Goal: Information Seeking & Learning: Learn about a topic

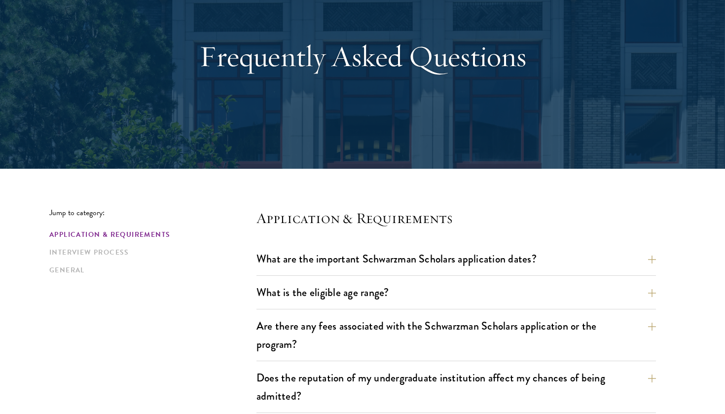
scroll to position [86, 0]
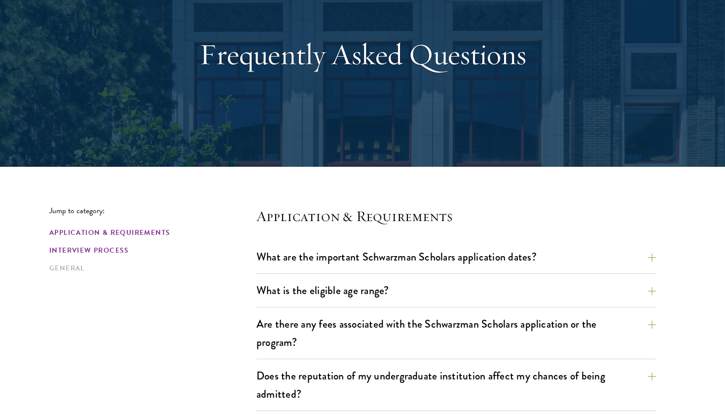
click at [109, 247] on link "Interview Process" at bounding box center [149, 250] width 201 height 10
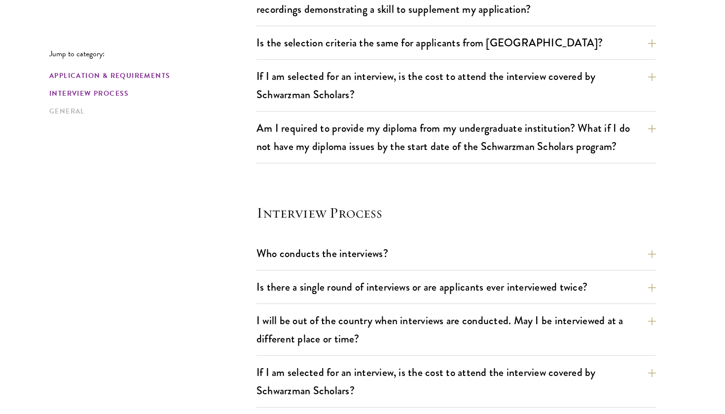
scroll to position [1099, 0]
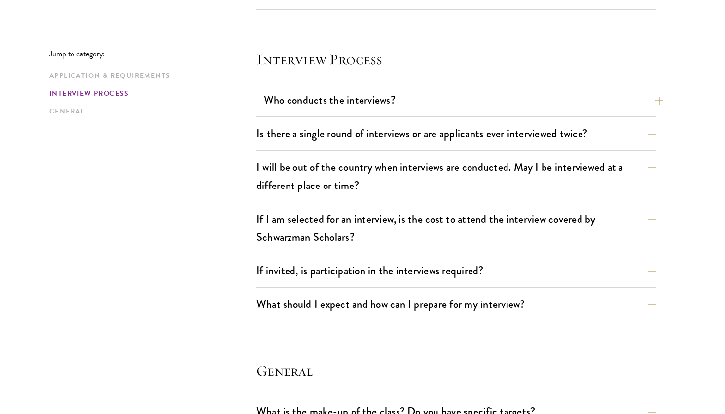
click at [298, 104] on button "Who conducts the interviews?" at bounding box center [463, 100] width 399 height 22
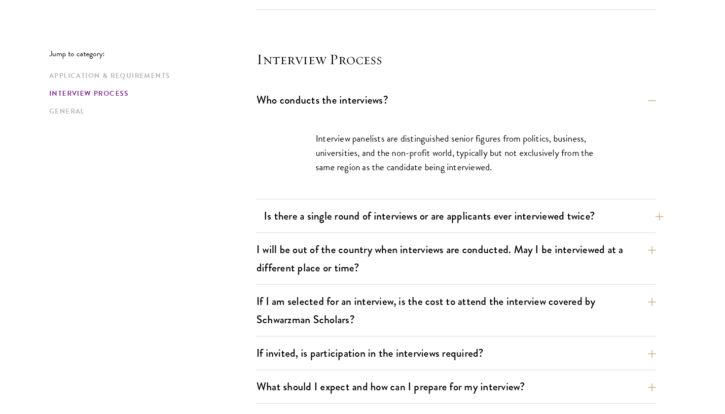
click at [312, 219] on button "Is there a single round of interviews or are applicants ever interviewed twice?" at bounding box center [463, 216] width 399 height 22
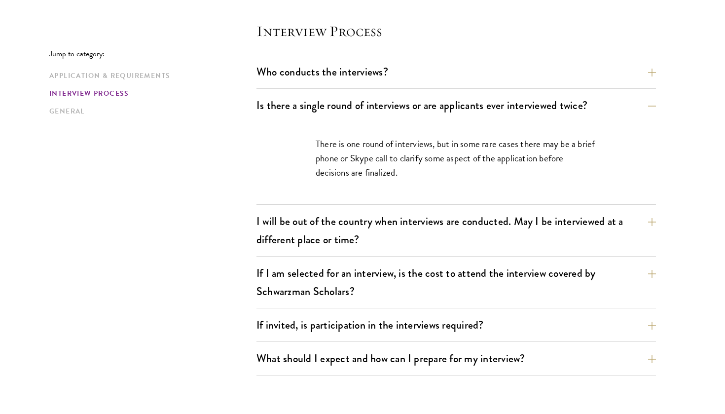
scroll to position [1133, 0]
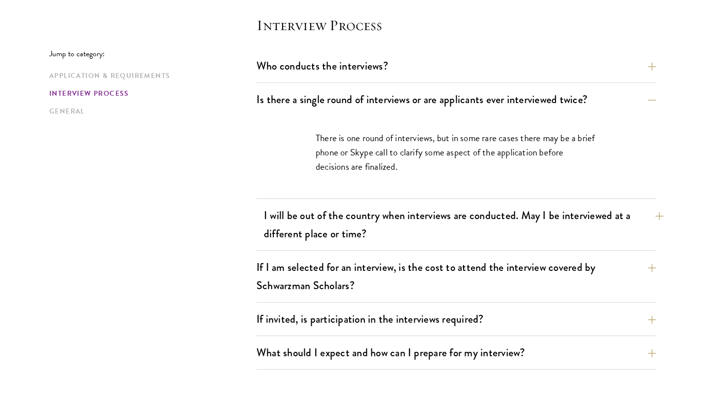
click at [304, 215] on button "I will be out of the country when interviews are conducted. May I be interviewe…" at bounding box center [463, 224] width 399 height 40
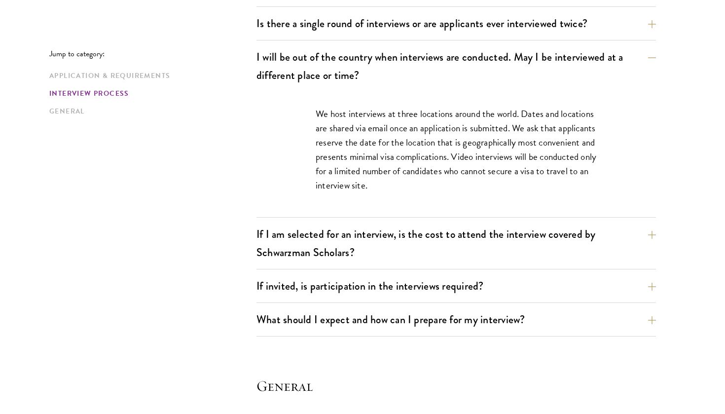
scroll to position [1218, 0]
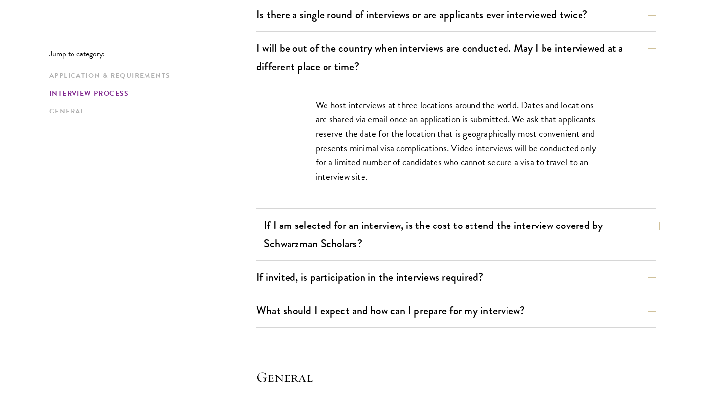
click at [351, 228] on button "If I am selected for an interview, is the cost to attend the interview covered …" at bounding box center [463, 234] width 399 height 40
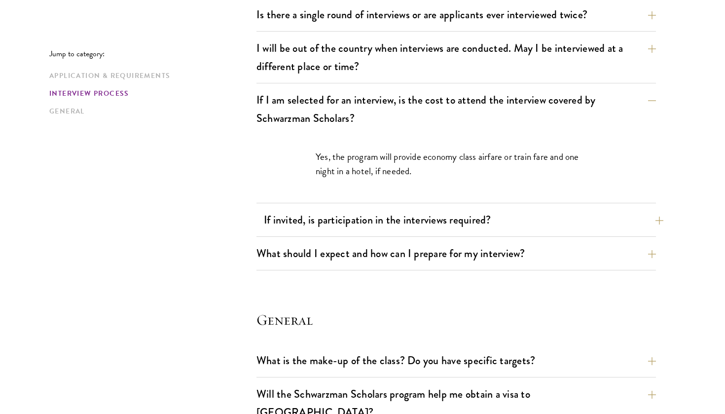
click at [360, 216] on button "If invited, is participation in the interviews required?" at bounding box center [463, 220] width 399 height 22
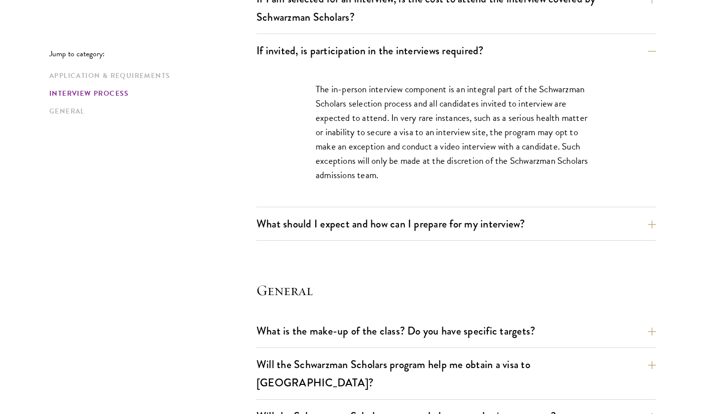
scroll to position [1324, 0]
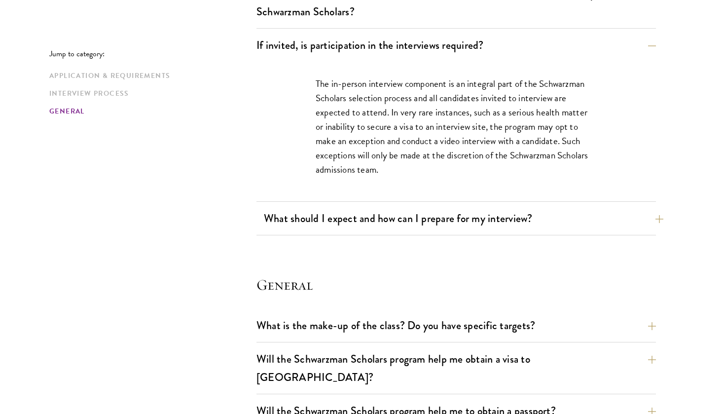
click at [344, 216] on button "What should I expect and how can I prepare for my interview?" at bounding box center [463, 218] width 399 height 22
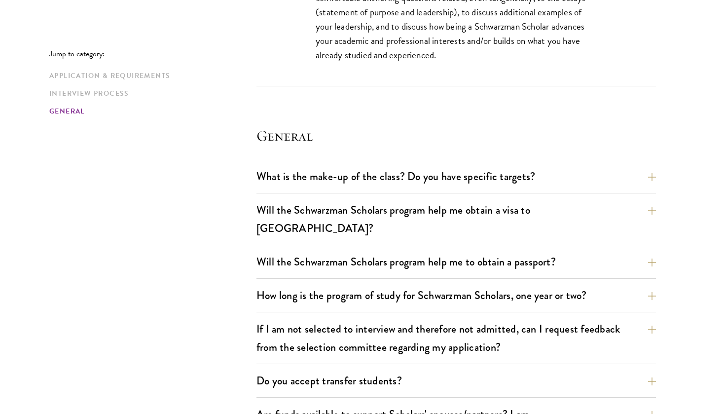
scroll to position [1954, 0]
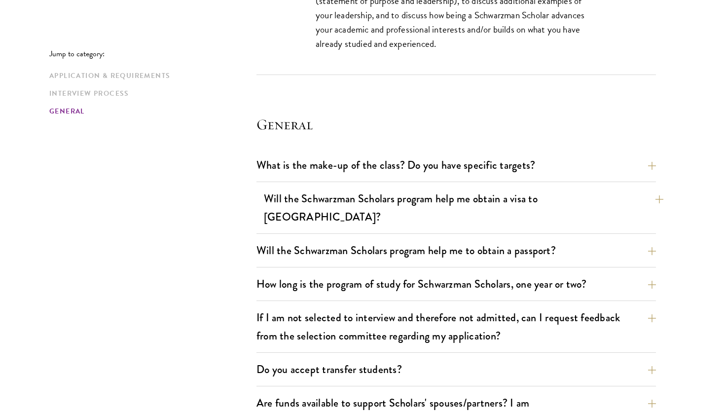
click at [334, 198] on button "Will the Schwarzman Scholars program help me obtain a visa to China?" at bounding box center [463, 207] width 399 height 40
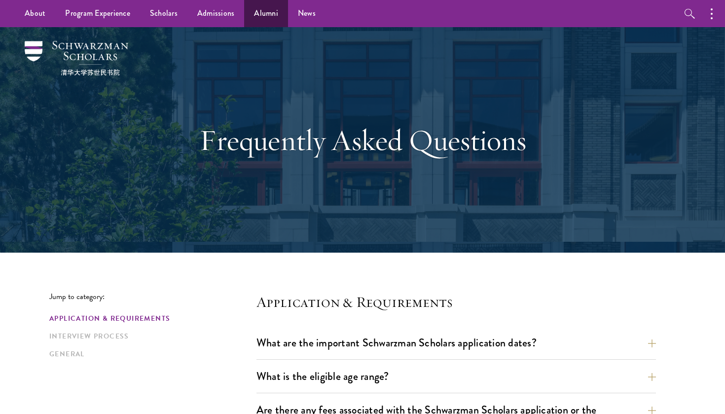
click at [264, 9] on link "Alumni" at bounding box center [266, 13] width 44 height 27
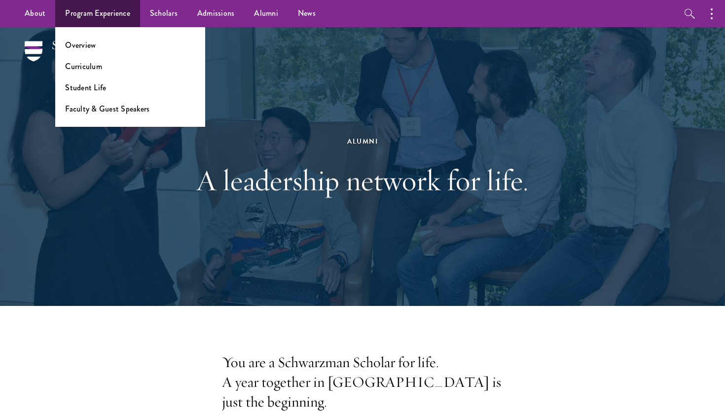
click at [100, 13] on link "Program Experience" at bounding box center [97, 13] width 85 height 27
